Goal: Transaction & Acquisition: Purchase product/service

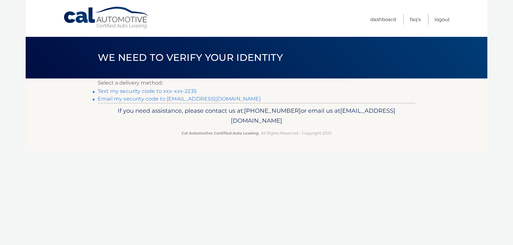
click at [183, 90] on link "Text my security code to xxx-xxx-2235" at bounding box center [147, 91] width 99 height 6
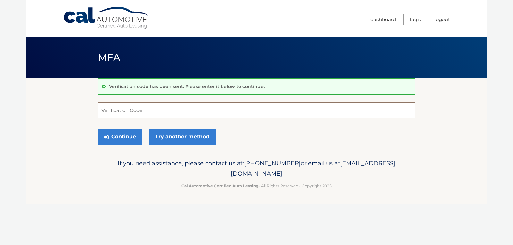
click at [181, 109] on input "Verification Code" at bounding box center [257, 111] width 318 height 16
type input "939032"
click at [110, 141] on button "Continue" at bounding box center [120, 137] width 45 height 16
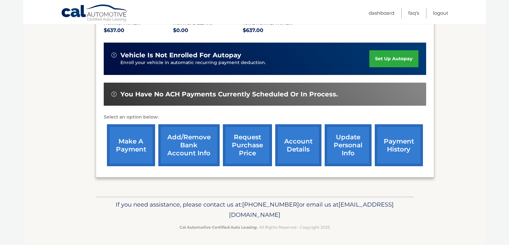
scroll to position [152, 0]
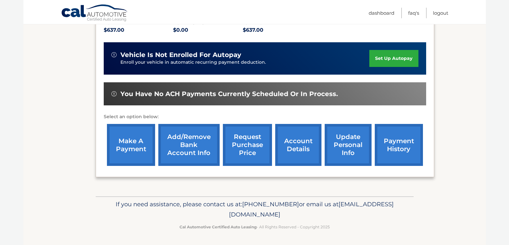
click at [130, 139] on link "make a payment" at bounding box center [131, 145] width 48 height 42
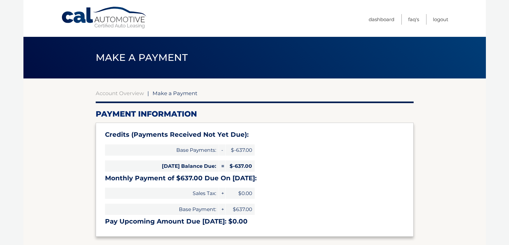
type input "0"
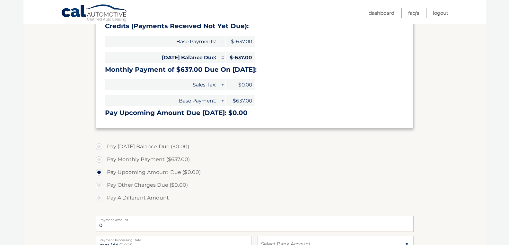
scroll to position [109, 0]
click at [100, 159] on label "Pay Monthly Payment ($637.00)" at bounding box center [255, 159] width 318 height 13
click at [100, 159] on input "Pay Monthly Payment ($637.00)" at bounding box center [101, 158] width 6 height 10
radio input "true"
type input "637.00"
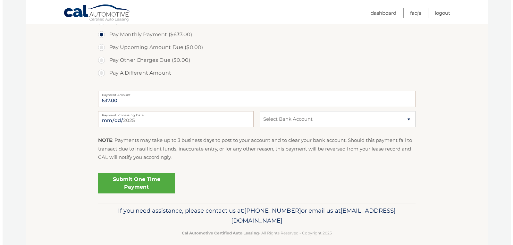
scroll to position [234, 0]
click at [298, 121] on select "Select Bank Account Checking TD BANK NA *****1110 New Account JPMORGAN CHASE BA…" at bounding box center [335, 119] width 156 height 16
select select "YjMxNmUwYTYtNDc0Zi00MmQ2LTllYzAtYjkxZDJhODJhZDZl"
click at [257, 111] on select "Select Bank Account Checking TD BANK NA *****1110 New Account JPMORGAN CHASE BA…" at bounding box center [335, 119] width 156 height 16
click at [137, 180] on link "Submit One Time Payment" at bounding box center [134, 183] width 77 height 21
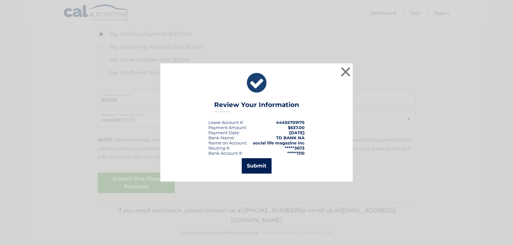
click at [270, 170] on button "Submit" at bounding box center [257, 166] width 30 height 15
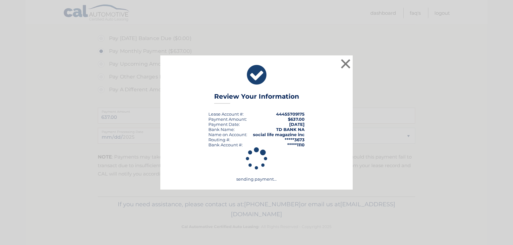
scroll to position [217, 0]
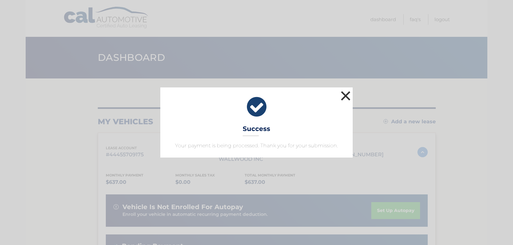
click at [347, 94] on button "×" at bounding box center [345, 96] width 13 height 13
